Goal: Task Accomplishment & Management: Manage account settings

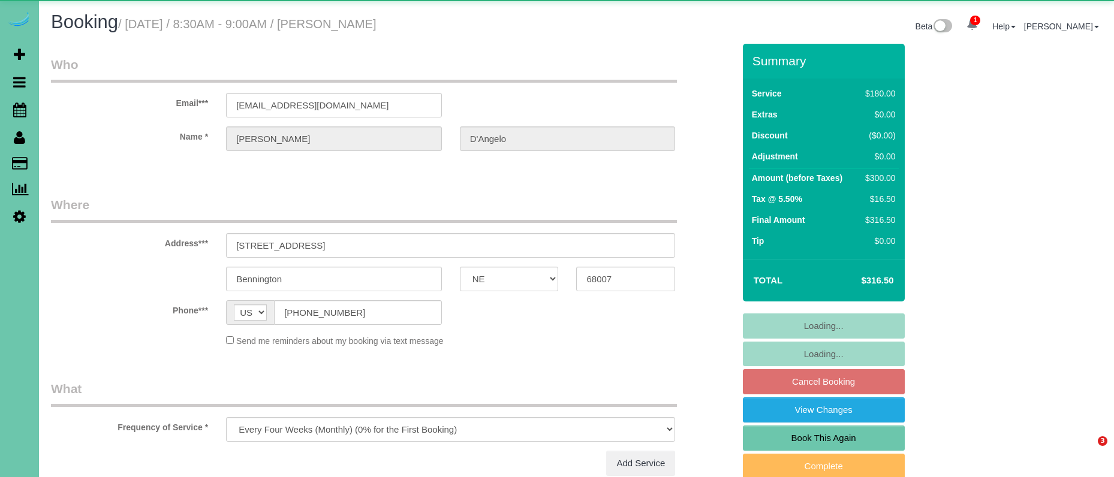
select select "NE"
select select "object:919"
select select "number:38"
select select "number:42"
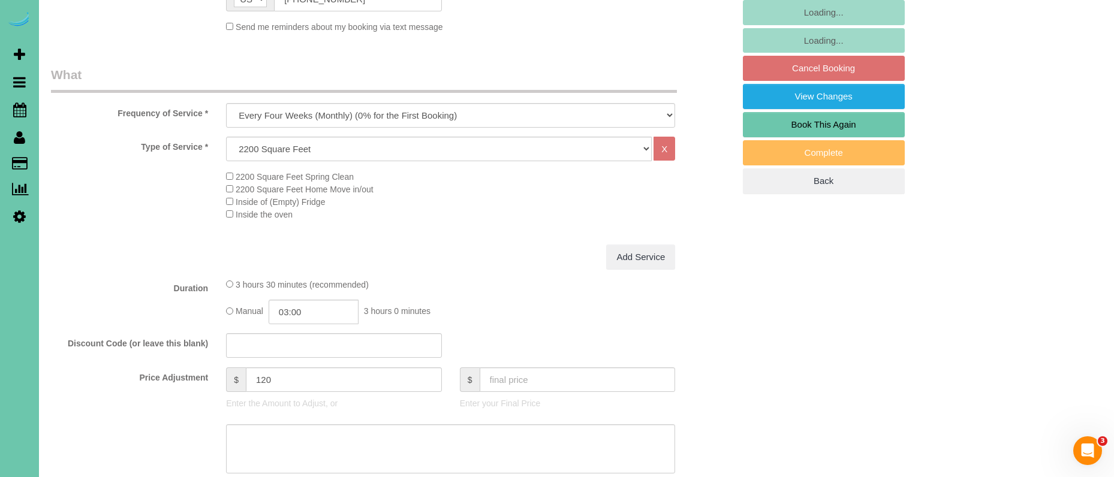
scroll to position [320, 0]
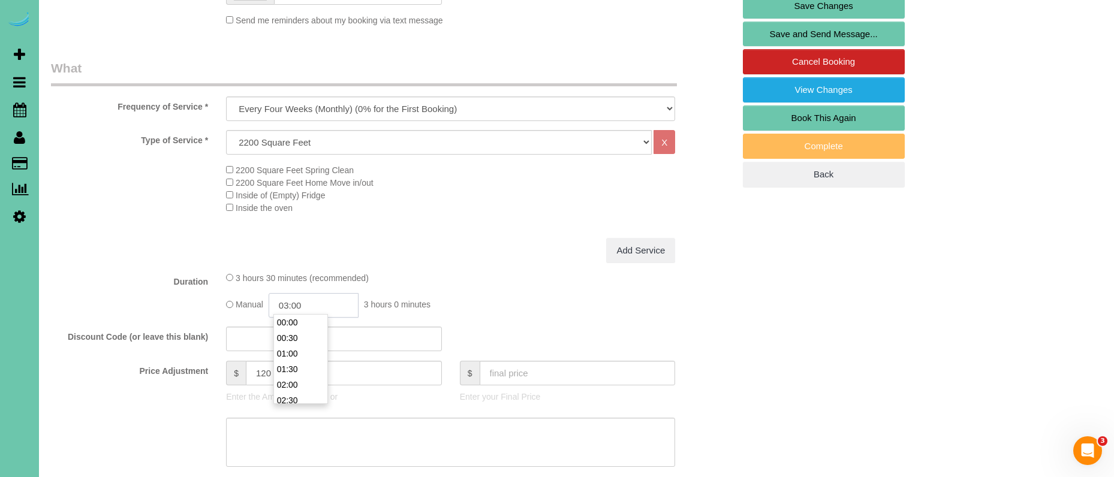
drag, startPoint x: 300, startPoint y: 303, endPoint x: 322, endPoint y: 307, distance: 21.9
click at [300, 303] on input "03:00" at bounding box center [314, 305] width 90 height 25
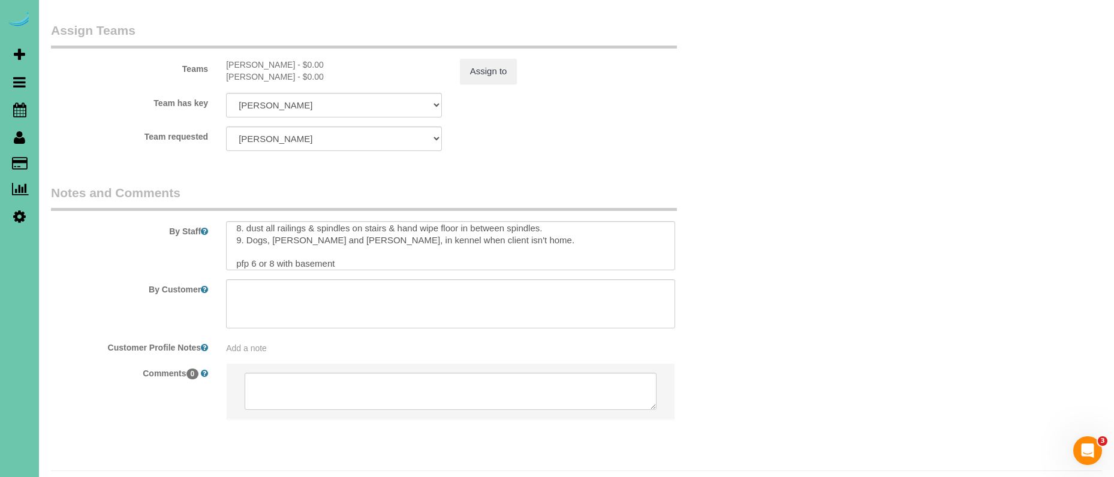
scroll to position [112, 0]
type input "03:30"
drag, startPoint x: 260, startPoint y: 228, endPoint x: 426, endPoint y: 251, distance: 167.6
click at [259, 228] on textarea at bounding box center [450, 245] width 449 height 49
click at [274, 230] on textarea at bounding box center [450, 245] width 449 height 49
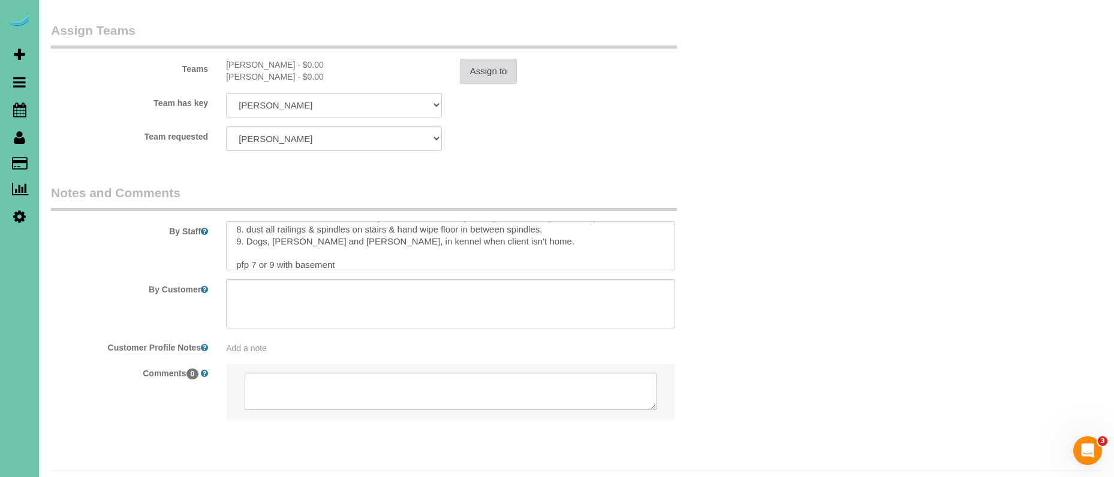
type textarea "1. Credit 2. GC 9330 - difficult to open - try many times and go slow!! SECURIT…"
click at [493, 59] on button "Assign to" at bounding box center [489, 71] width 58 height 25
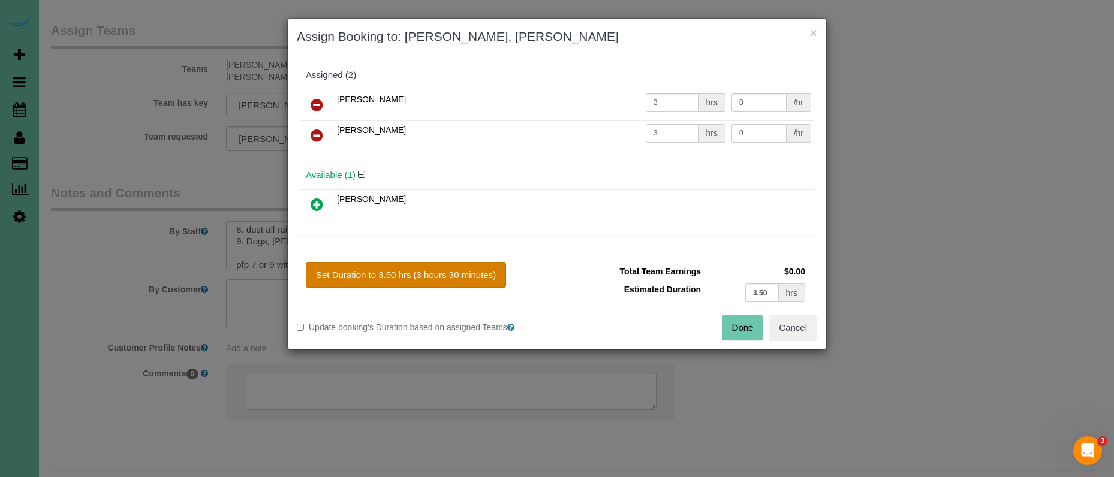
click at [484, 271] on button "Set Duration to 3.50 hrs (3 hours 30 minutes)" at bounding box center [406, 275] width 200 height 25
type input "3.50"
click at [737, 324] on button "Done" at bounding box center [743, 327] width 42 height 25
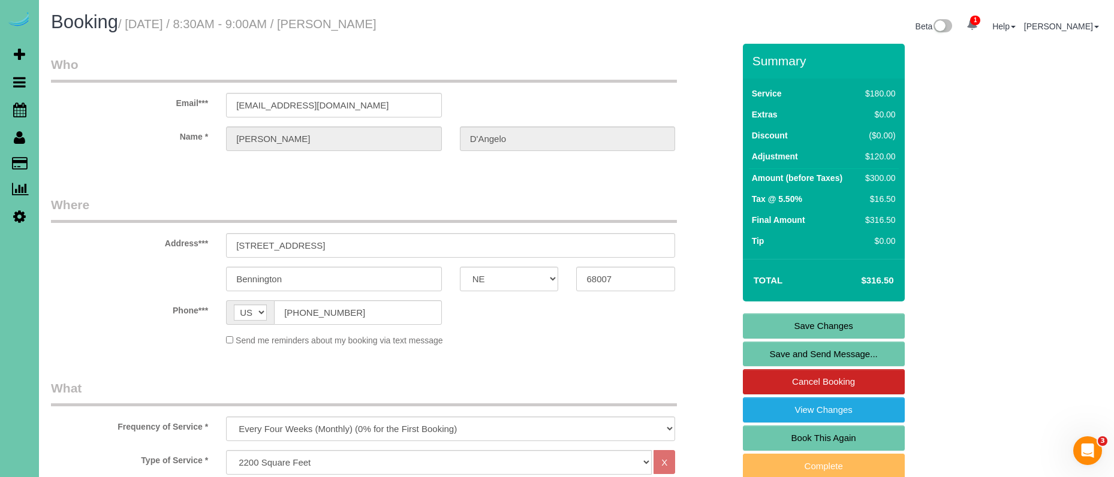
scroll to position [0, 0]
click at [767, 326] on link "Save Changes" at bounding box center [824, 325] width 162 height 25
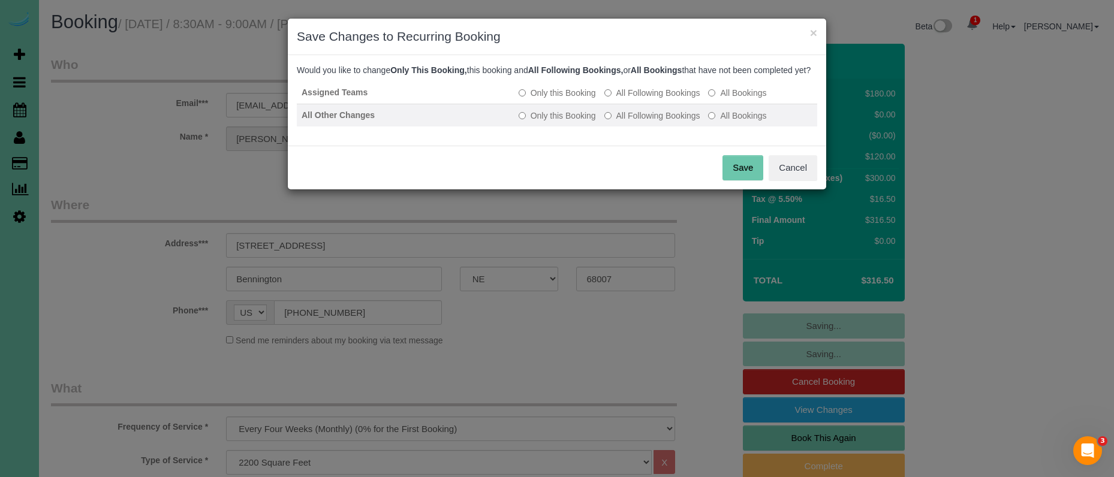
drag, startPoint x: 636, startPoint y: 104, endPoint x: 629, endPoint y: 119, distance: 16.4
click at [636, 99] on label "All Following Bookings" at bounding box center [652, 93] width 96 height 12
click at [626, 122] on label "All Following Bookings" at bounding box center [652, 116] width 96 height 12
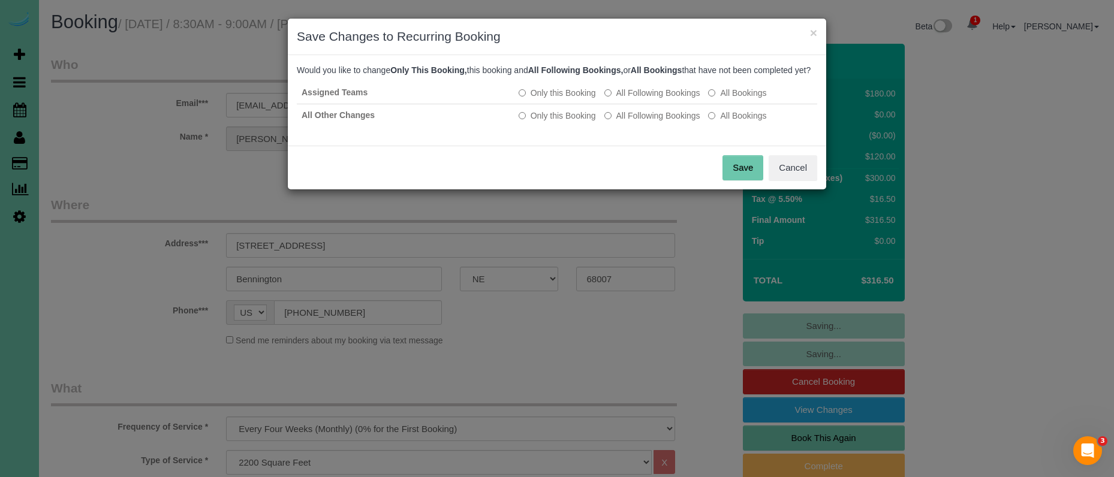
click at [739, 179] on button "Save" at bounding box center [742, 167] width 41 height 25
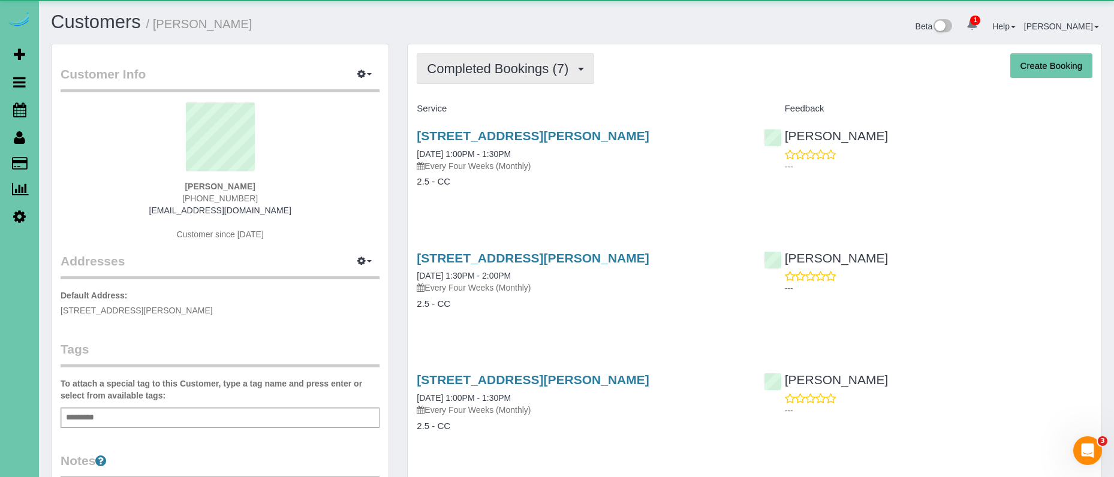
click at [451, 77] on button "Completed Bookings (7)" at bounding box center [505, 68] width 177 height 31
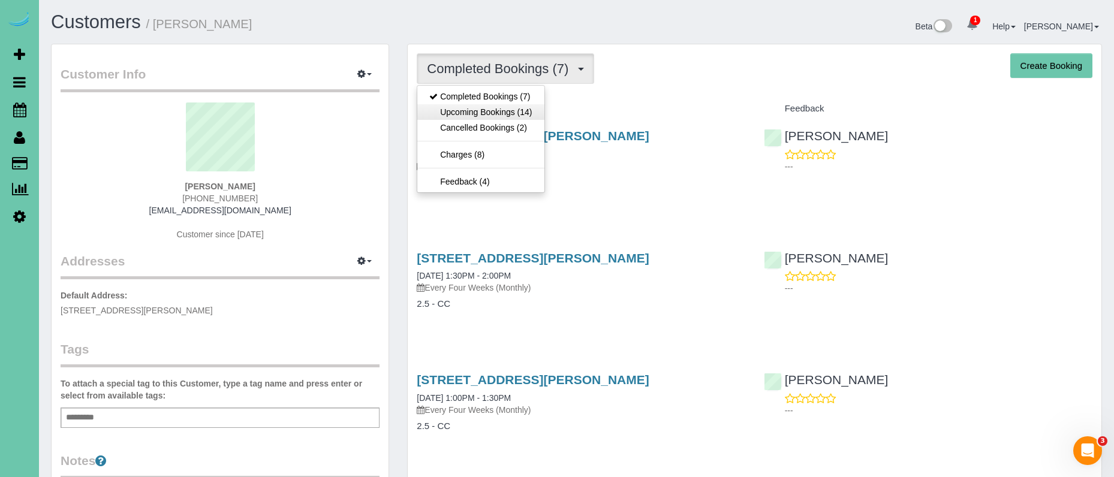
click at [454, 110] on link "Upcoming Bookings (14)" at bounding box center [480, 112] width 126 height 16
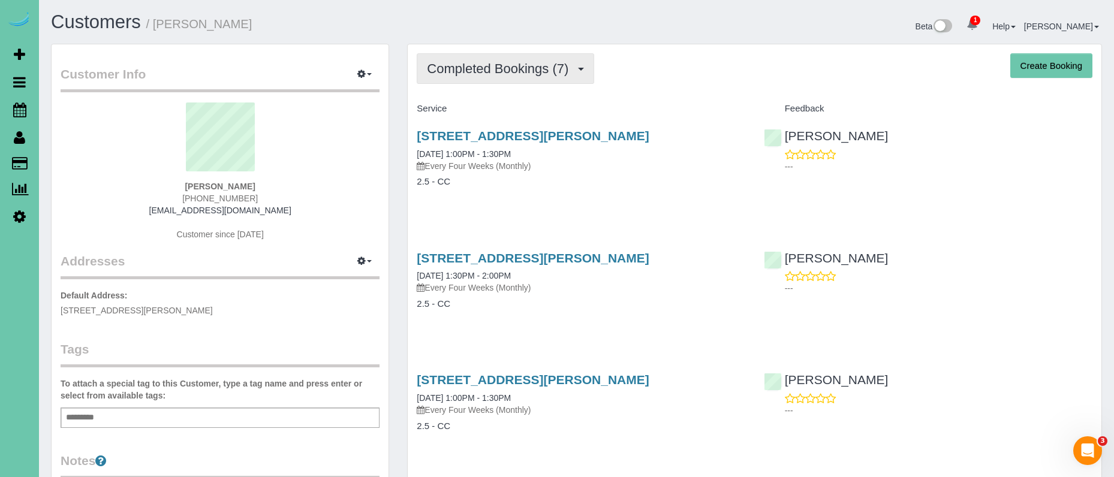
click at [501, 67] on span "Completed Bookings (7)" at bounding box center [500, 68] width 147 height 15
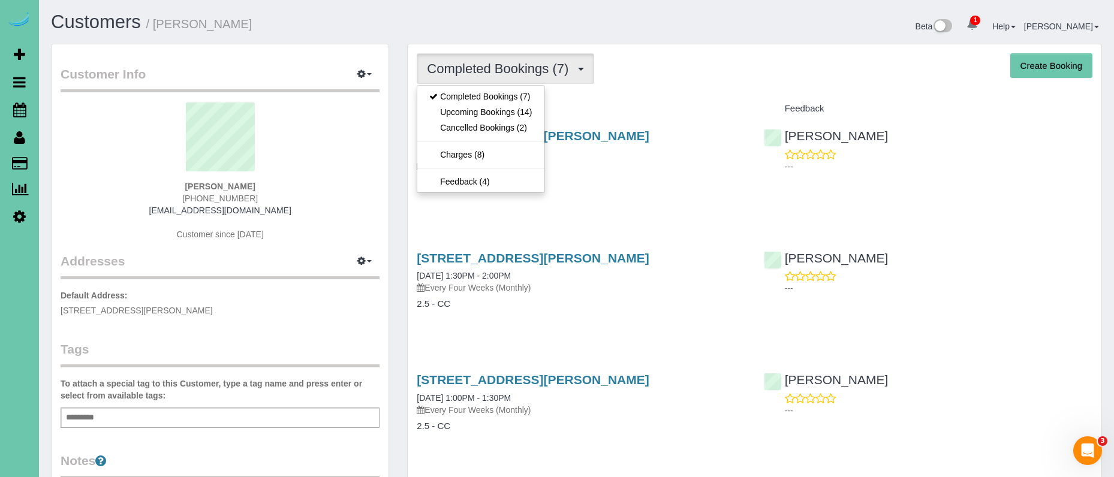
click at [654, 207] on div "4415 Mayberry St, Omaha, NE 68105 08/06/2025 1:00PM - 1:30PM Every Four Weeks (…" at bounding box center [581, 165] width 346 height 92
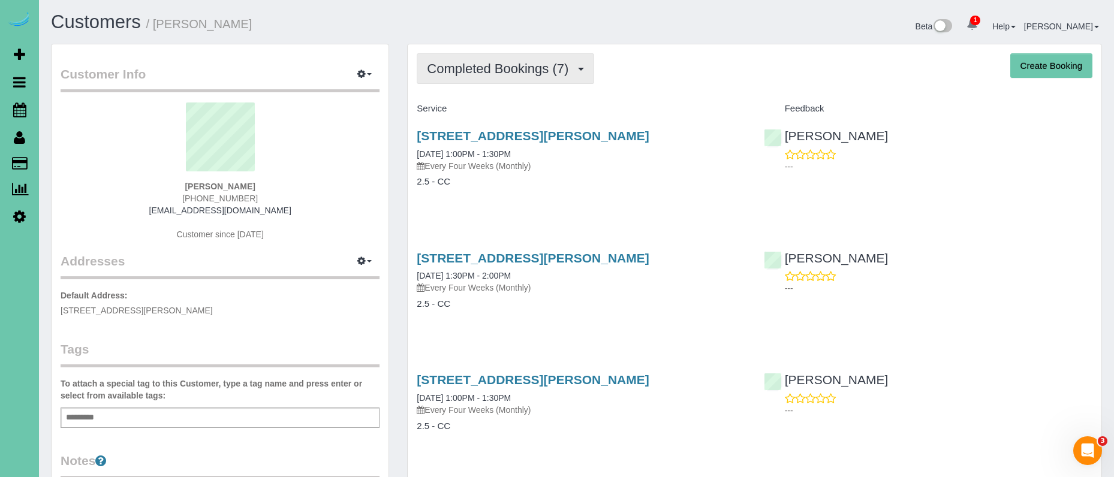
click at [523, 74] on span "Completed Bookings (7)" at bounding box center [500, 68] width 147 height 15
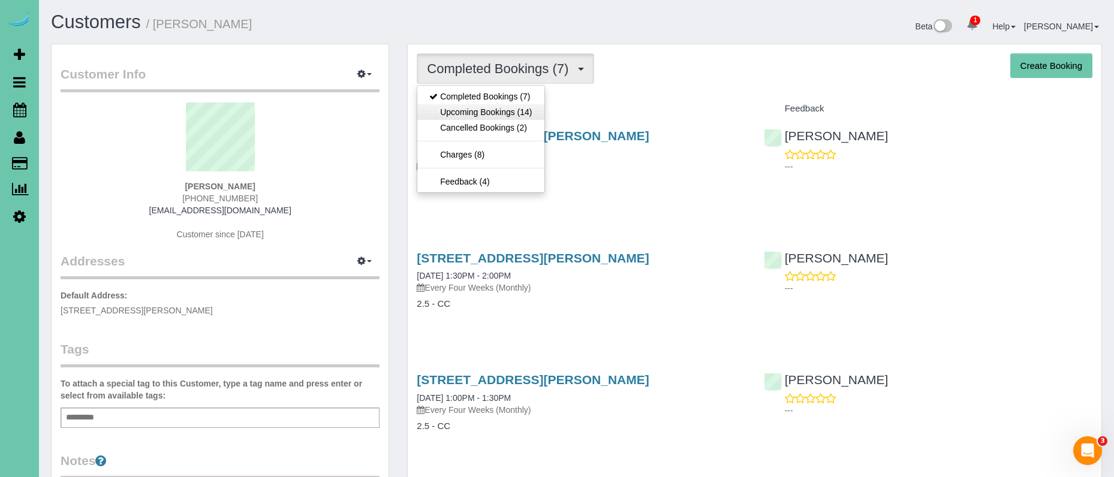
click at [522, 113] on link "Upcoming Bookings (14)" at bounding box center [480, 112] width 126 height 16
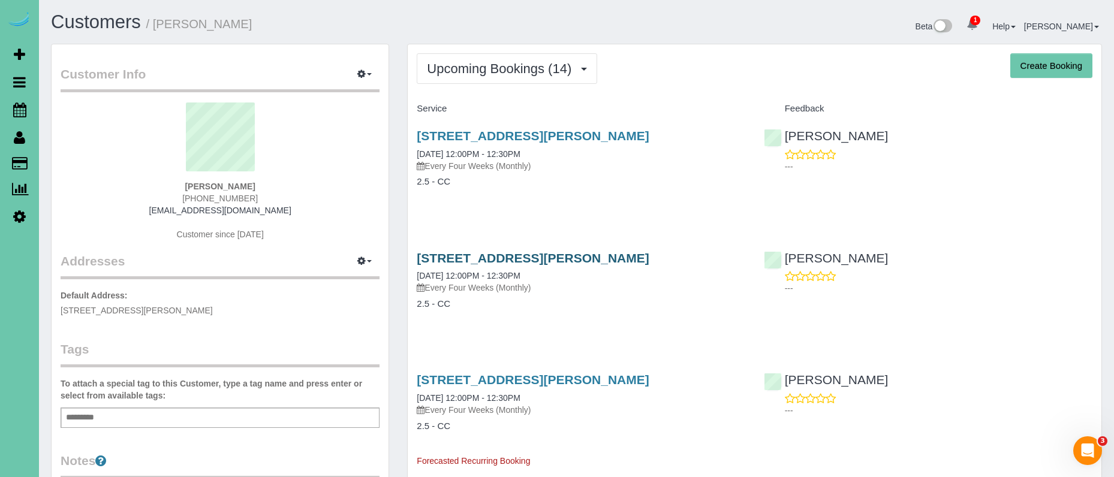
click at [572, 255] on link "4415 Mayberry St, Omaha, NE 68105" at bounding box center [533, 258] width 232 height 14
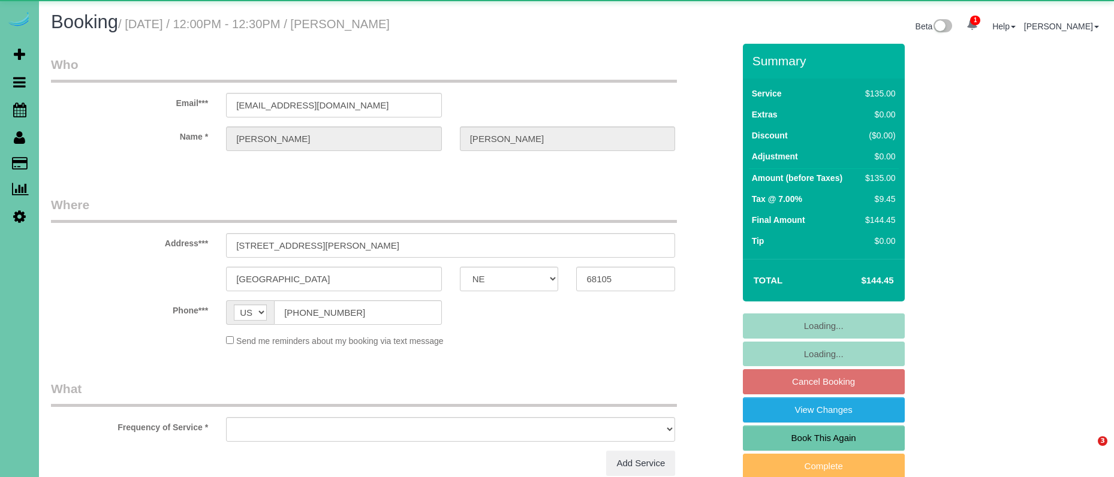
select select "NE"
select select "object:641"
select select "number:34"
select select "number:40"
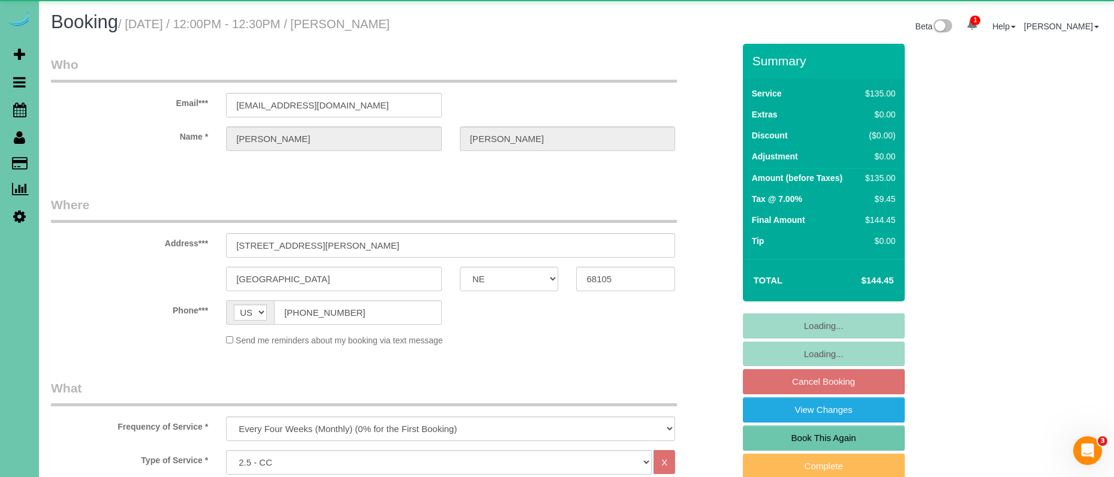
select select "object:896"
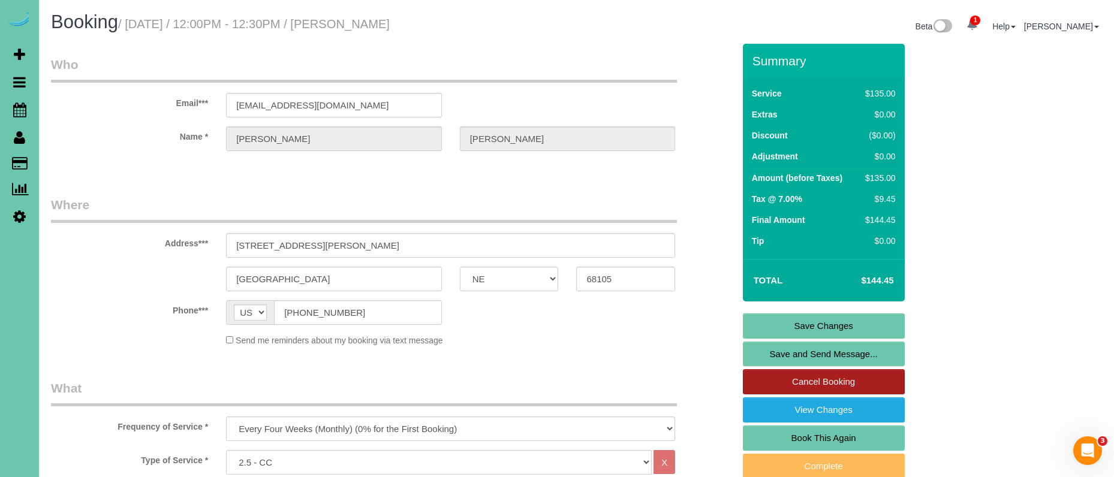
click at [801, 388] on link "Cancel Booking" at bounding box center [824, 381] width 162 height 25
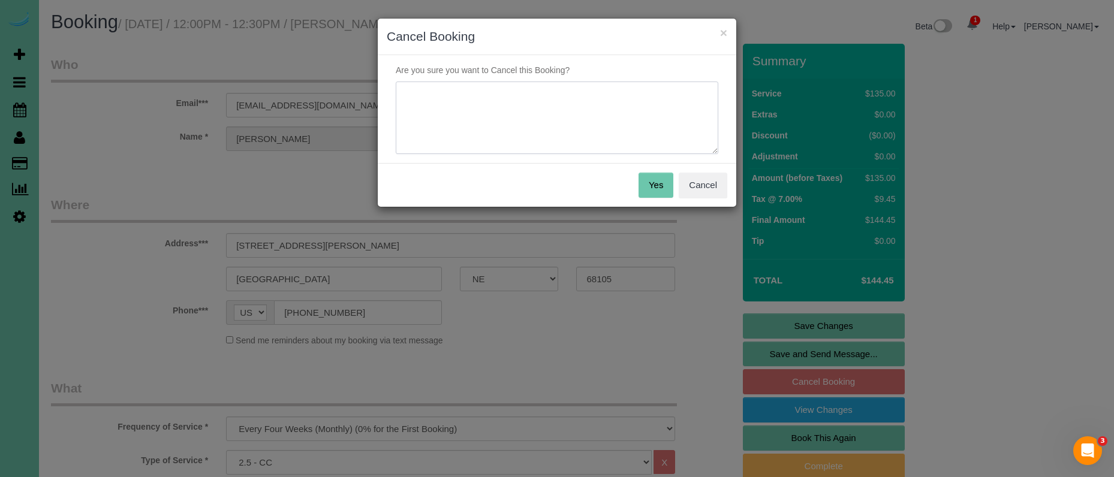
click at [502, 107] on textarea at bounding box center [557, 118] width 322 height 73
type textarea "moving"
click at [653, 185] on button "Yes" at bounding box center [655, 185] width 35 height 25
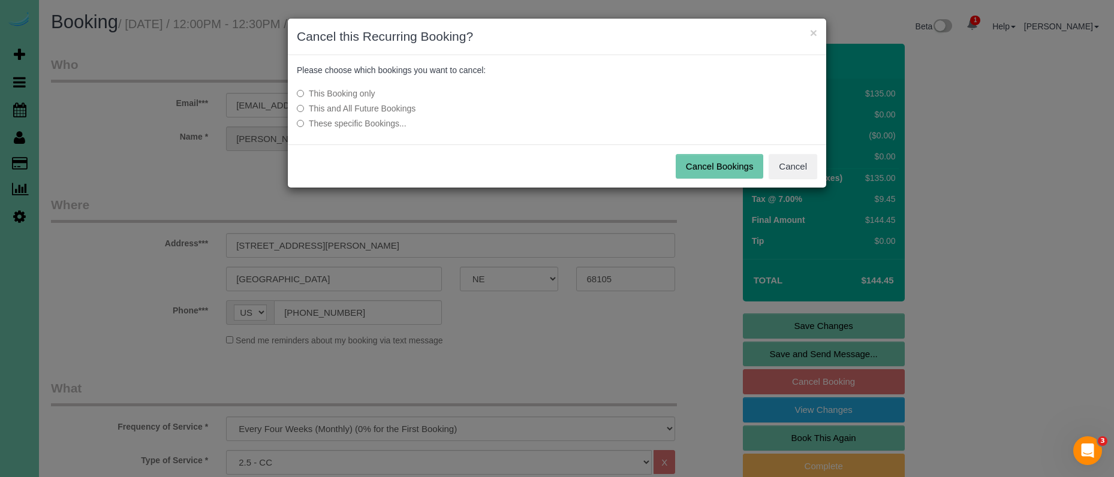
drag, startPoint x: 400, startPoint y: 111, endPoint x: 439, endPoint y: 118, distance: 40.1
click at [400, 111] on label "This and All Future Bookings" at bounding box center [467, 109] width 341 height 12
click at [695, 168] on button "Cancel Bookings" at bounding box center [720, 166] width 88 height 25
